Goal: Transaction & Acquisition: Purchase product/service

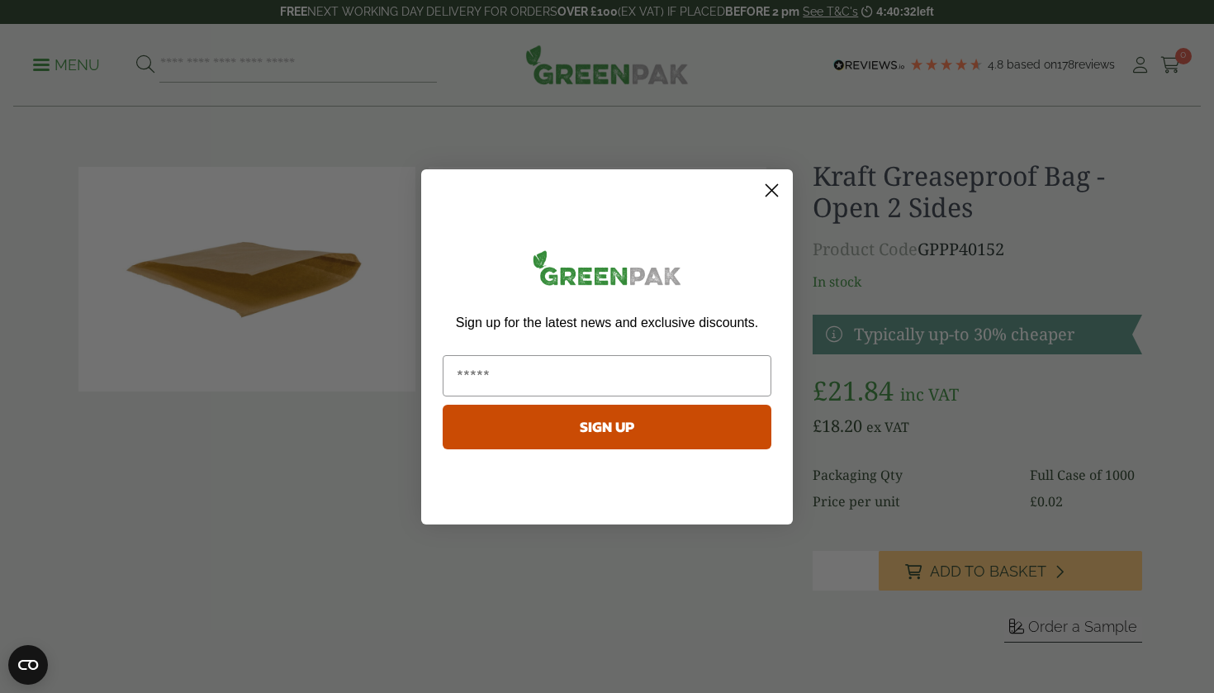
click at [772, 195] on circle "Close dialog" at bounding box center [771, 189] width 27 height 27
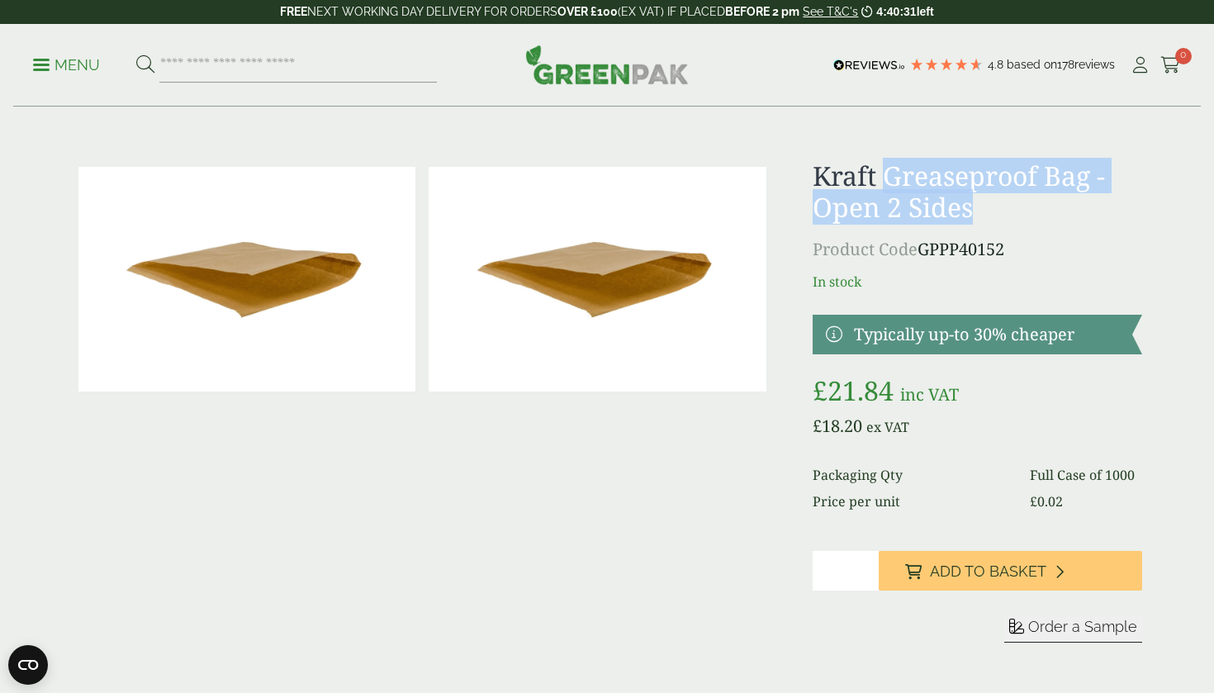
drag, startPoint x: 983, startPoint y: 208, endPoint x: 884, endPoint y: 173, distance: 105.3
click at [884, 173] on h1 "Kraft Greaseproof Bag - Open 2 Sides" at bounding box center [978, 192] width 330 height 64
copy h1 "Greaseproof Bag - Open 2 Sides"
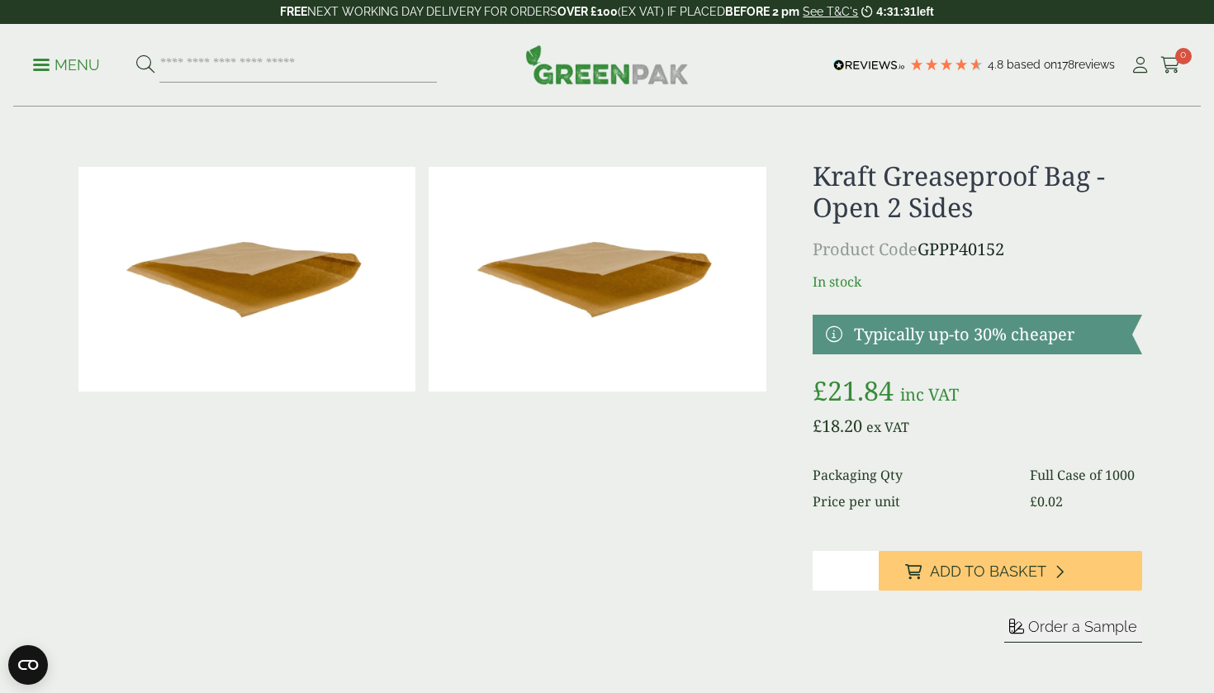
click at [748, 501] on div at bounding box center [422, 421] width 701 height 522
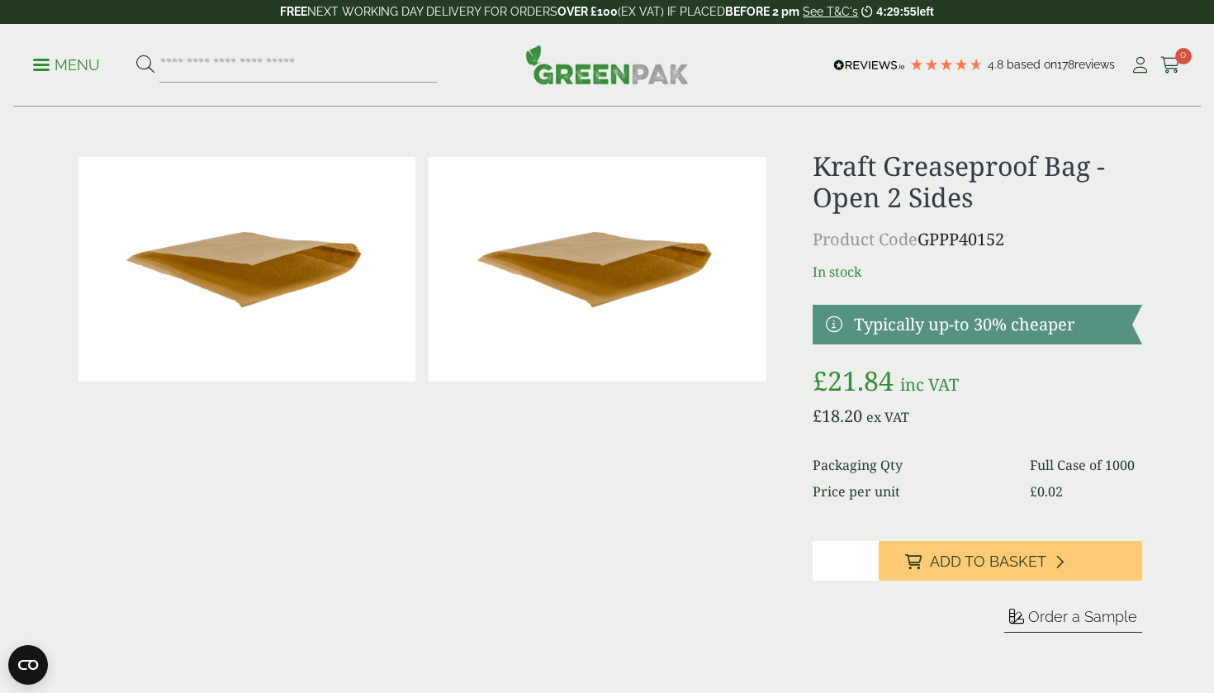
scroll to position [10, 0]
click at [772, 489] on div at bounding box center [422, 411] width 701 height 522
drag, startPoint x: 879, startPoint y: 159, endPoint x: 809, endPoint y: 154, distance: 70.4
click at [809, 154] on div "£" at bounding box center [607, 411] width 1090 height 522
copy h1 "Kraft"
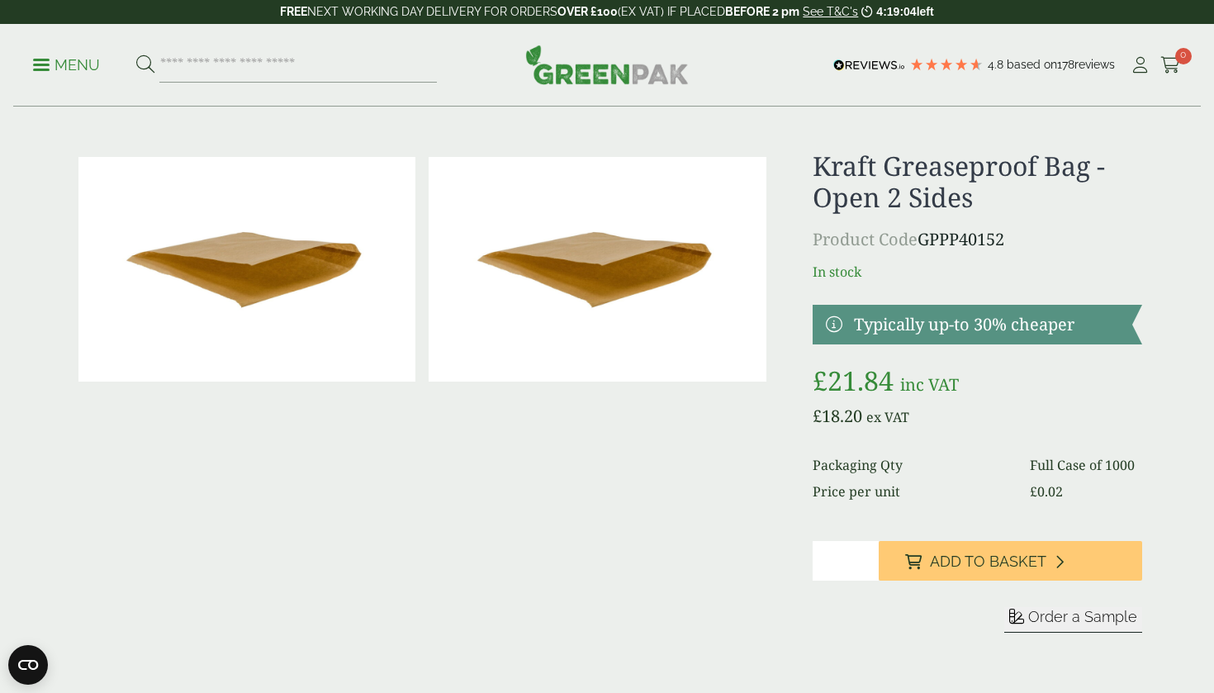
click at [782, 200] on div "£" at bounding box center [607, 411] width 1090 height 522
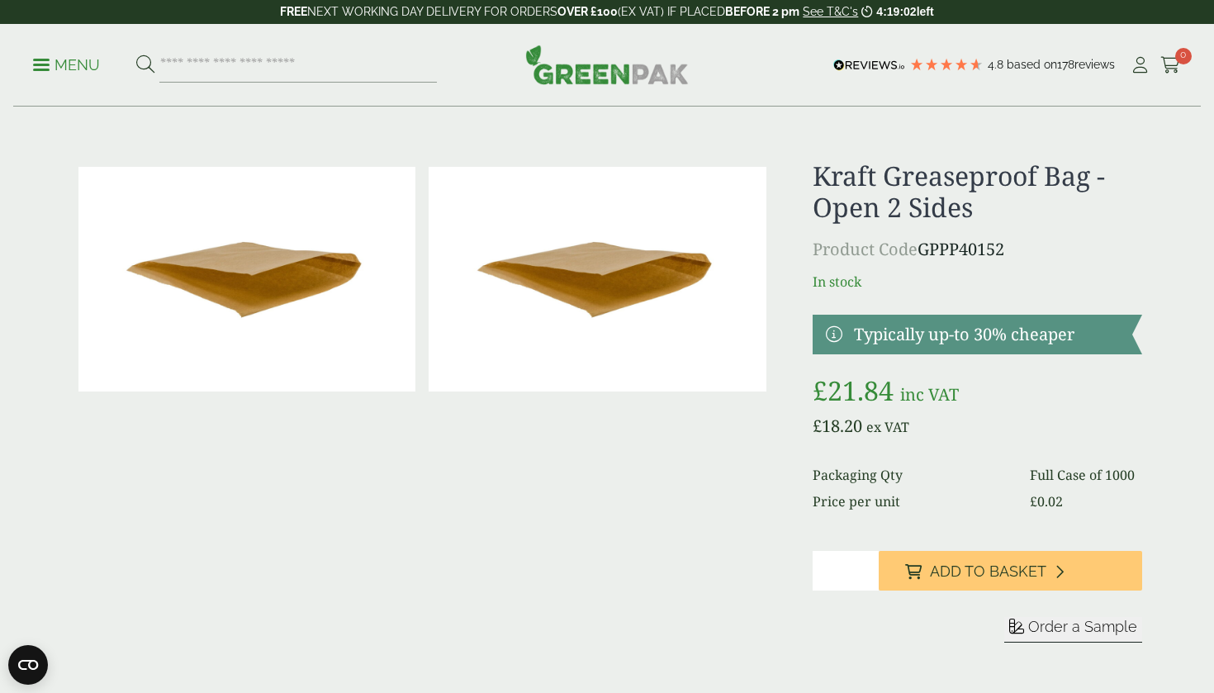
scroll to position [0, 0]
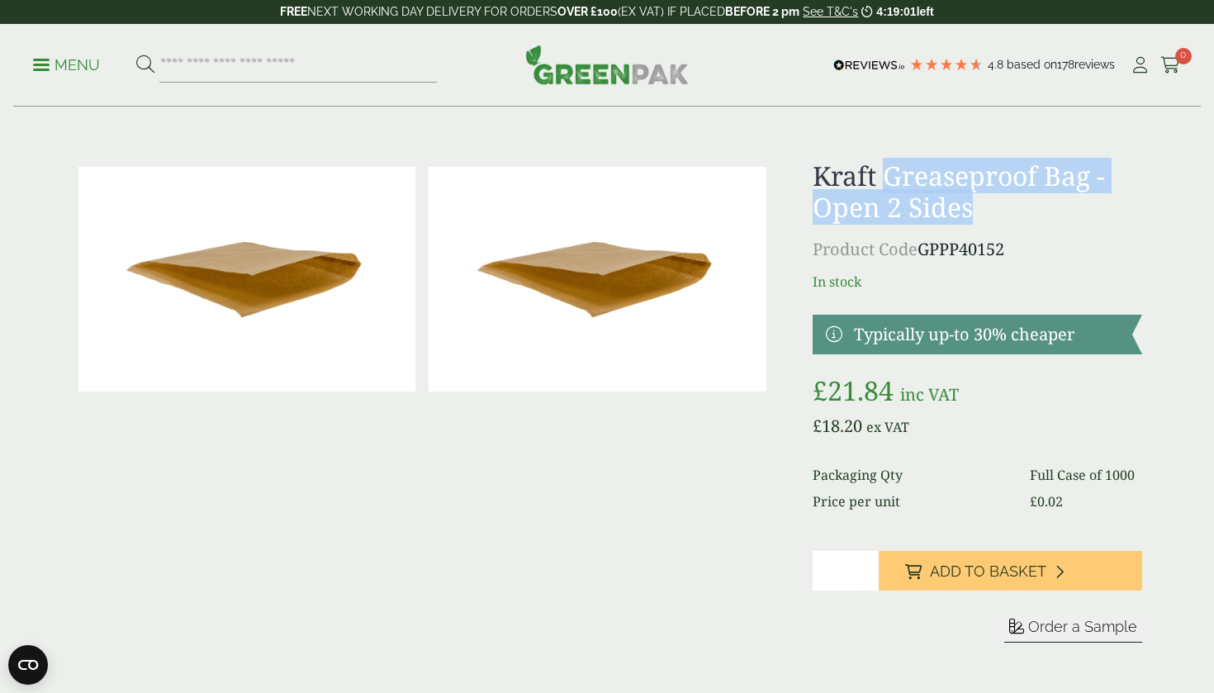
drag, startPoint x: 992, startPoint y: 207, endPoint x: 883, endPoint y: 186, distance: 111.1
click at [884, 186] on h1 "Kraft Greaseproof Bag - Open 2 Sides" at bounding box center [978, 192] width 330 height 64
copy h1 "Greaseproof Bag - Open 2 Sides"
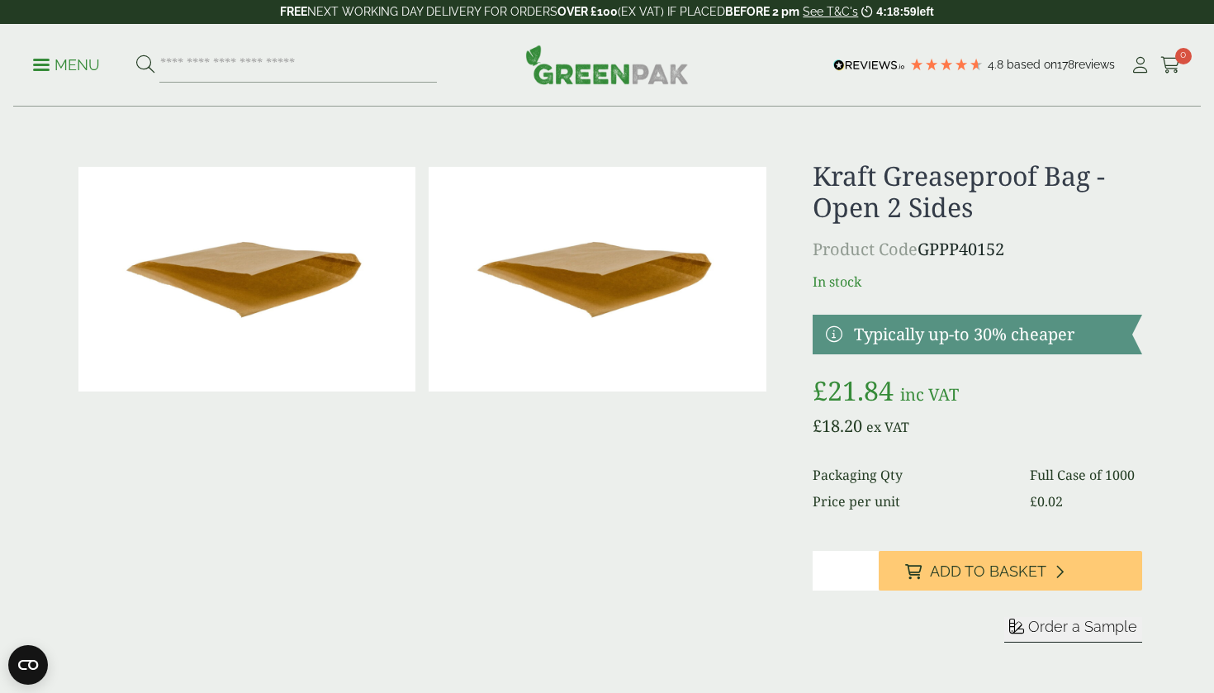
drag, startPoint x: 819, startPoint y: 208, endPoint x: 985, endPoint y: 221, distance: 165.7
click at [985, 221] on h1 "Kraft Greaseproof Bag - Open 2 Sides" at bounding box center [978, 192] width 330 height 64
copy h1 "Open 2 Sides"
click at [311, 64] on input "search" at bounding box center [298, 65] width 278 height 35
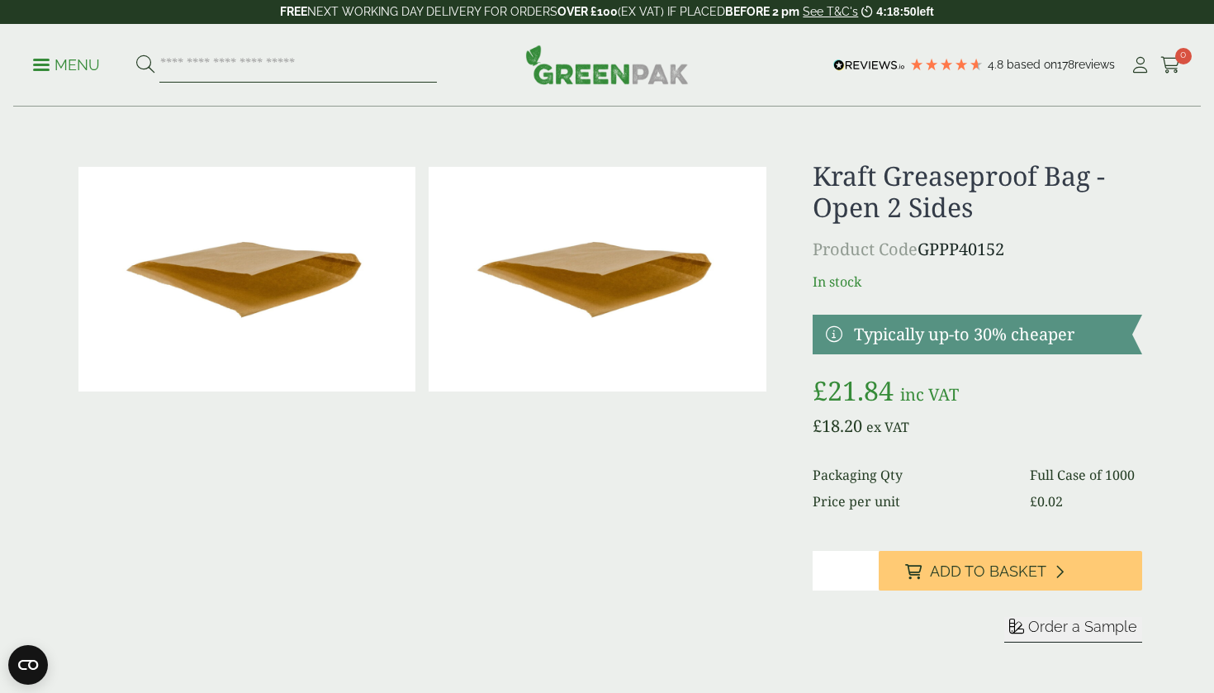
paste input "**********"
type input "**********"
click at [145, 64] on button at bounding box center [145, 65] width 18 height 21
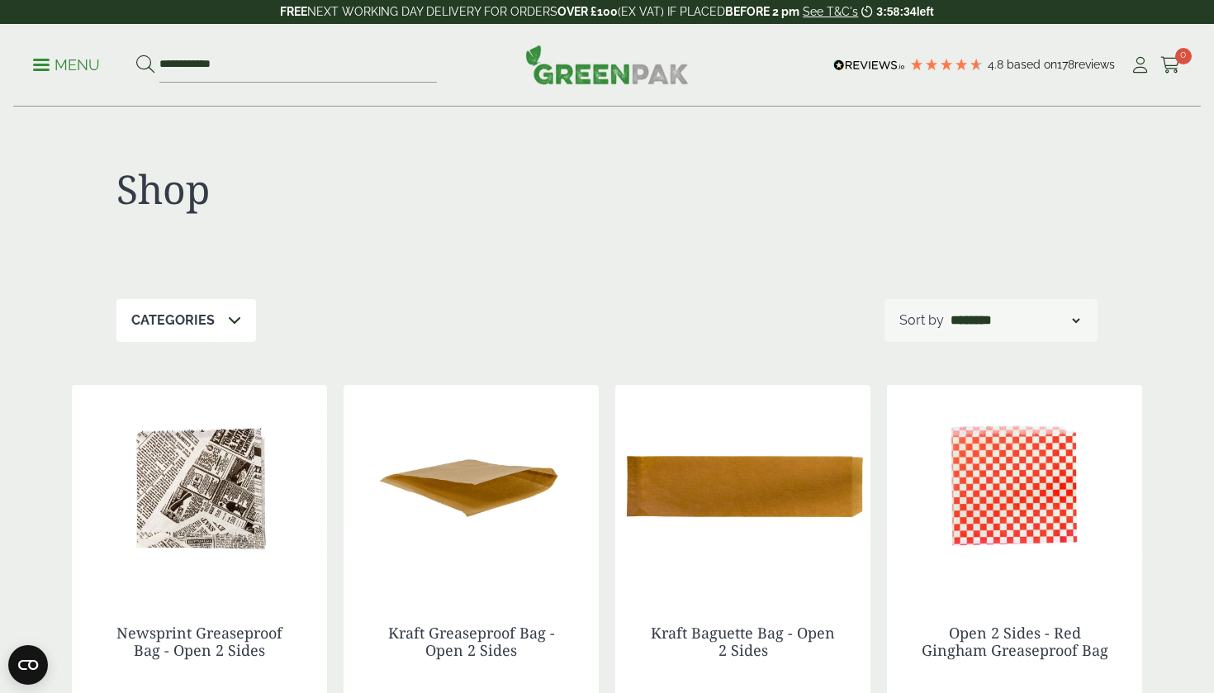
click at [548, 528] on img at bounding box center [471, 488] width 255 height 207
